Goal: Information Seeking & Learning: Learn about a topic

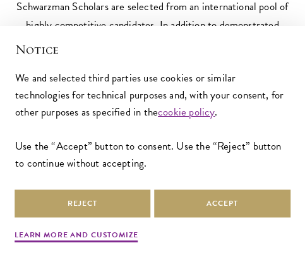
scroll to position [2651, 0]
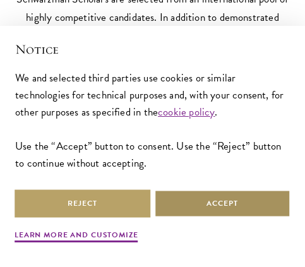
click at [230, 204] on button "Accept" at bounding box center [223, 203] width 136 height 28
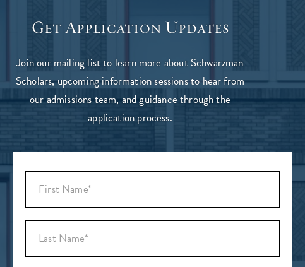
scroll to position [3779, 0]
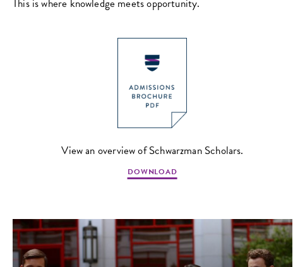
scroll to position [630, 0]
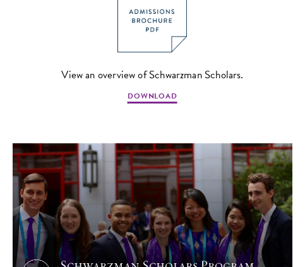
select select "Select Country"
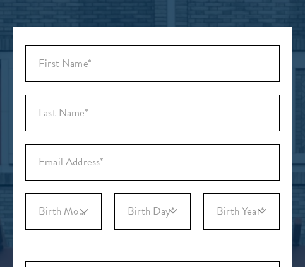
scroll to position [3828, 0]
